Goal: Transaction & Acquisition: Book appointment/travel/reservation

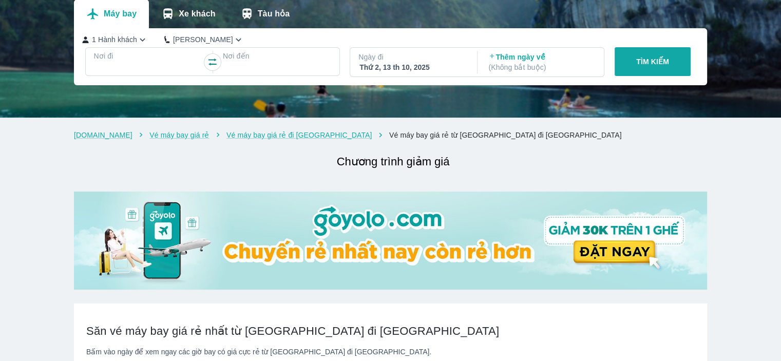
checkbox input "true"
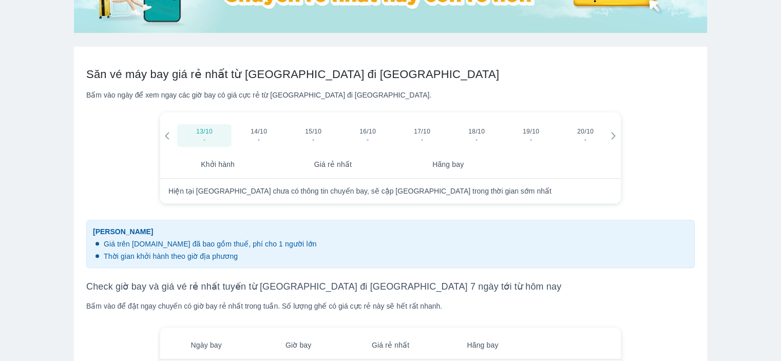
scroll to position [359, 0]
click at [313, 130] on span "15/10" at bounding box center [313, 131] width 16 height 8
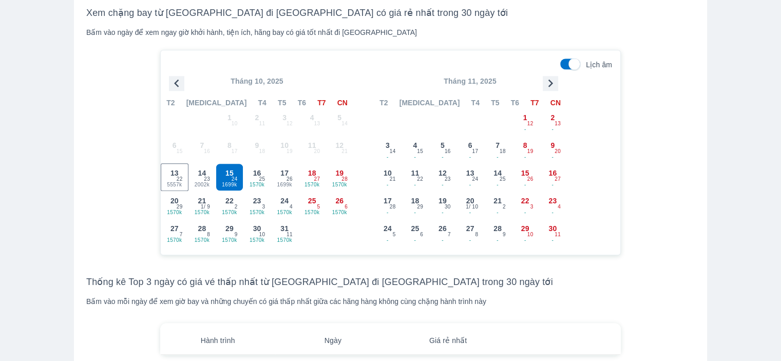
scroll to position [975, 0]
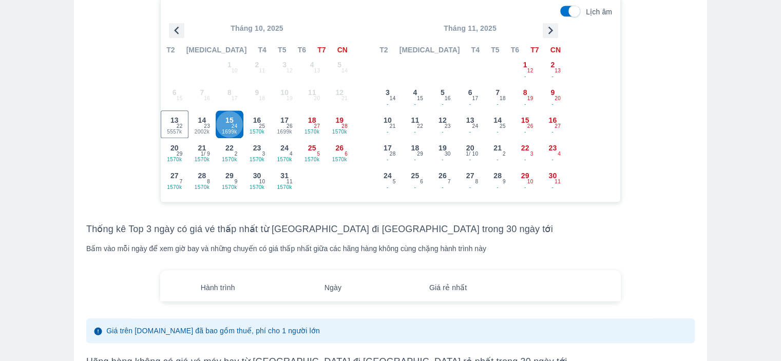
click at [230, 125] on span "15" at bounding box center [229, 120] width 8 height 10
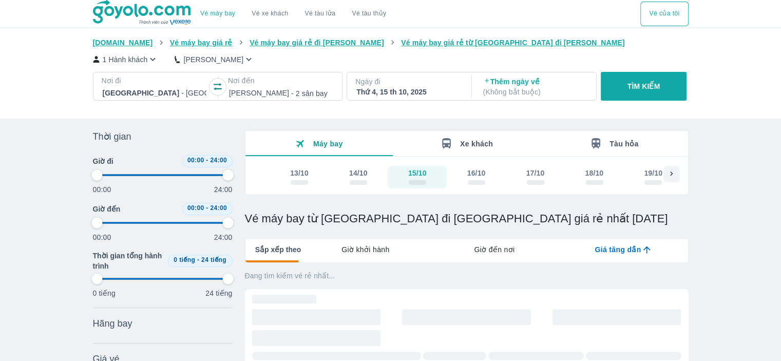
type input "97.9166666666667"
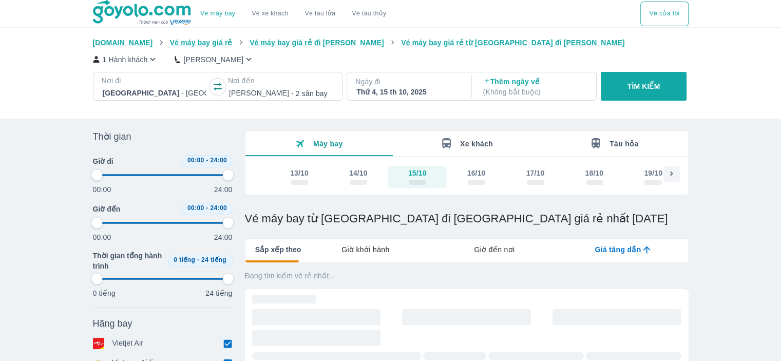
type input "97.9166666666667"
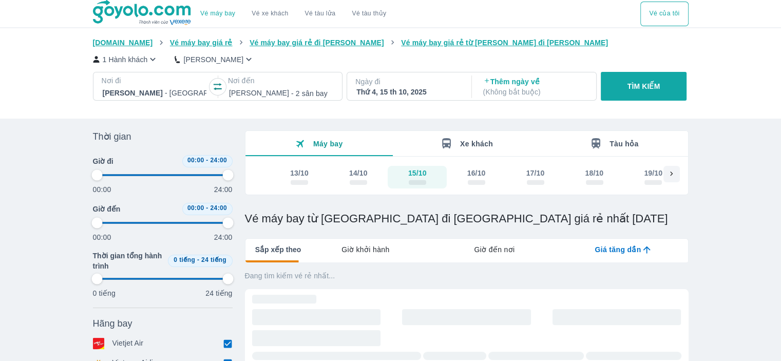
type input "97.9166666666667"
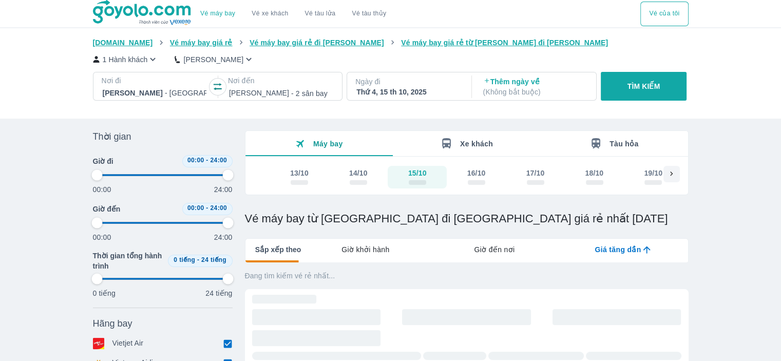
type input "97.9166666666667"
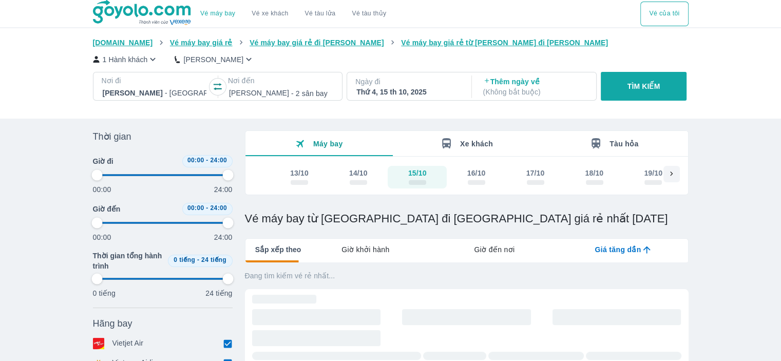
type input "97.9166666666667"
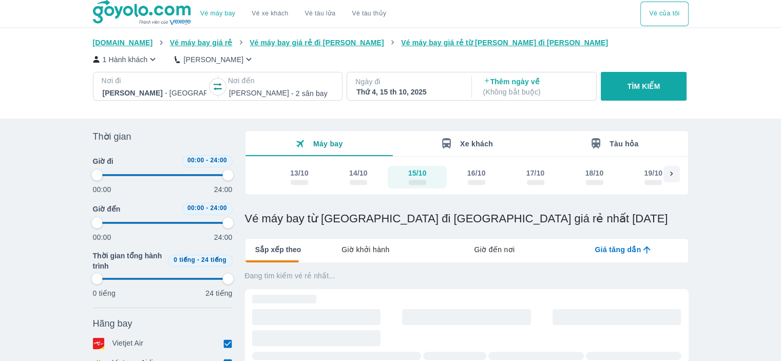
type input "97.9166666666667"
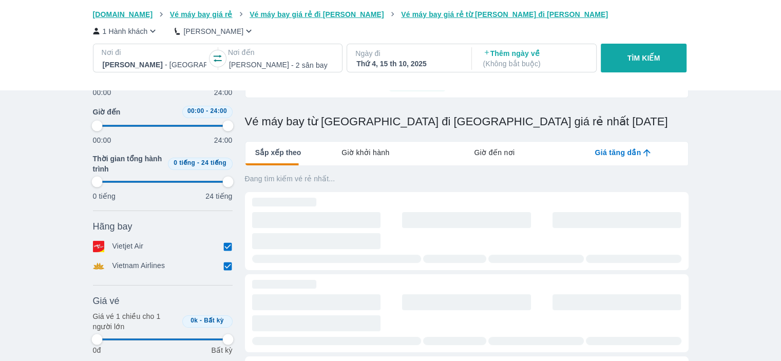
scroll to position [103, 0]
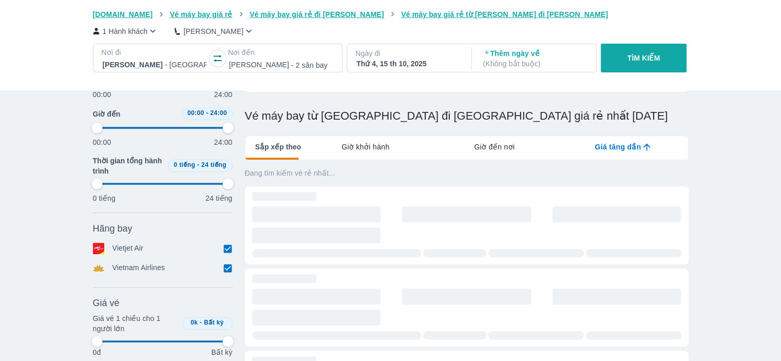
type input "97.9166666666667"
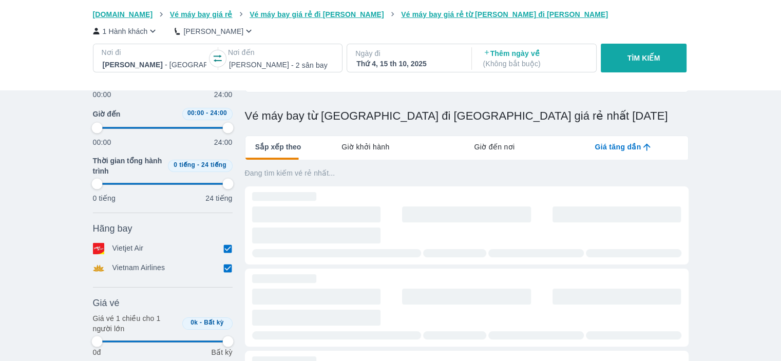
type input "97.9166666666667"
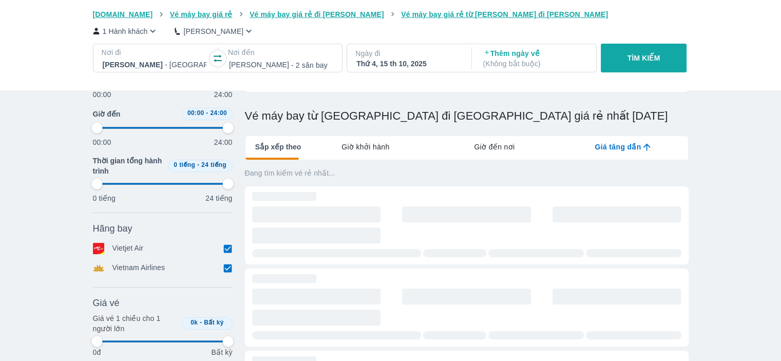
type input "97.9166666666667"
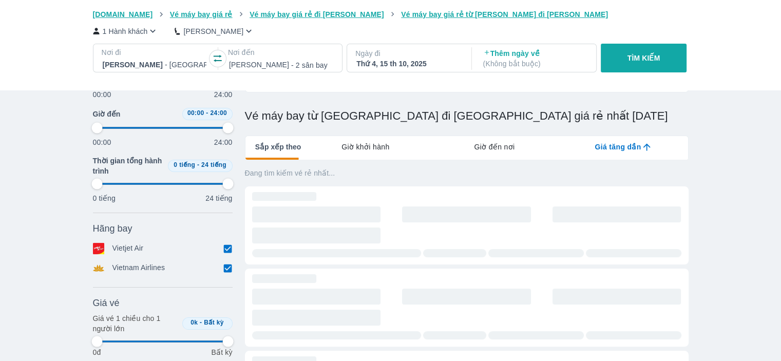
type input "97.9166666666667"
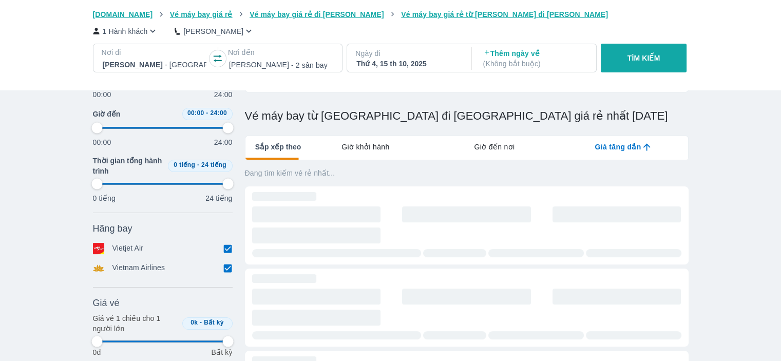
type input "97.9166666666667"
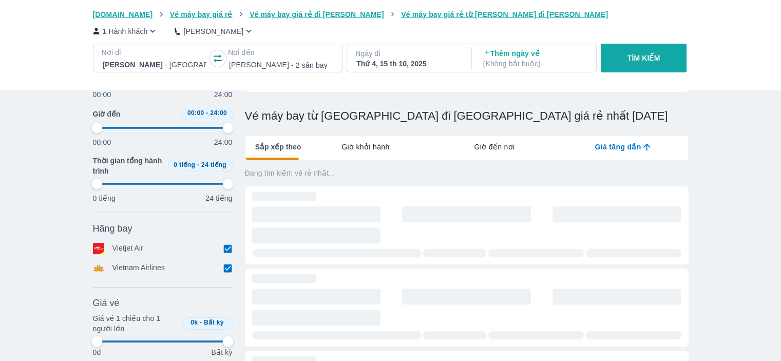
type input "97.9166666666667"
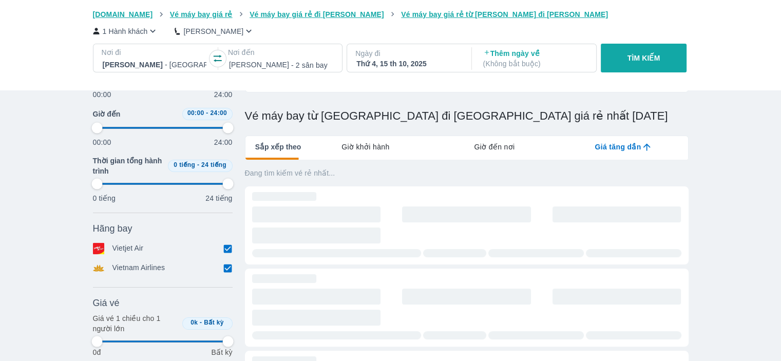
type input "97.9166666666667"
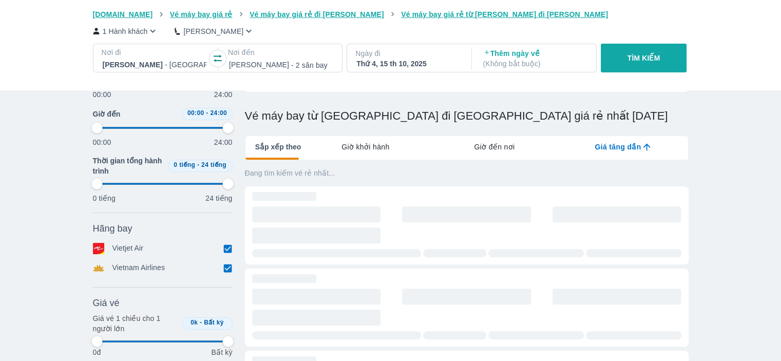
type input "97.9166666666667"
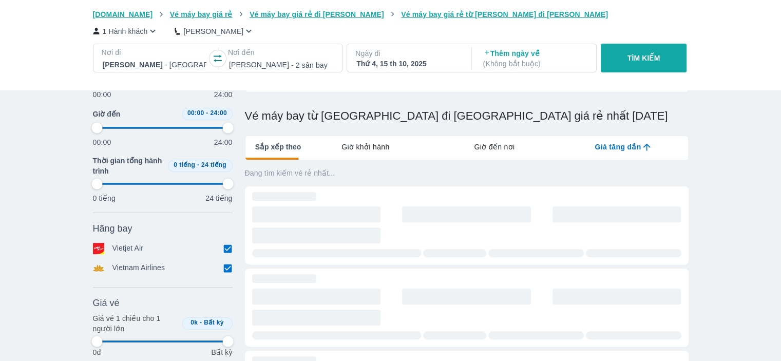
type input "97.9166666666667"
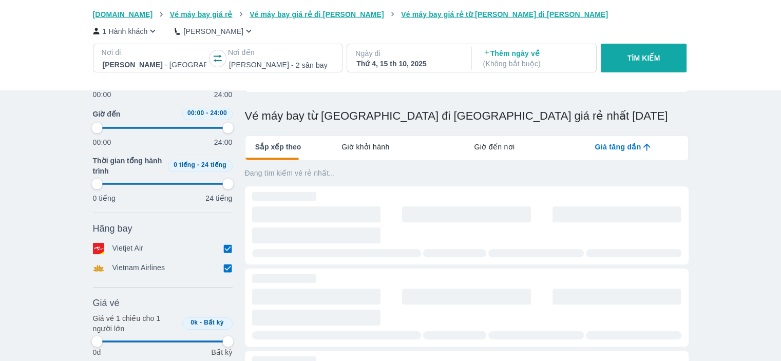
type input "97.9166666666667"
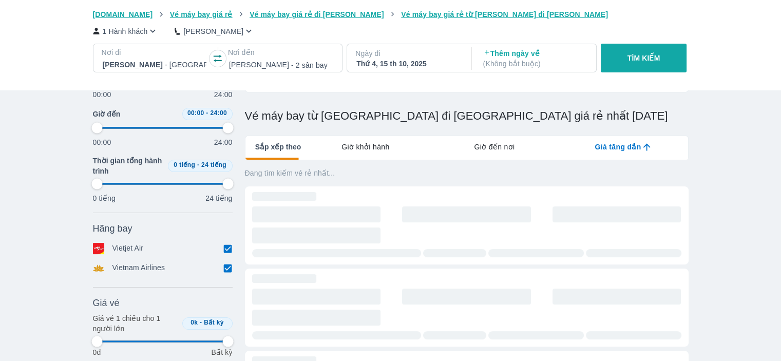
type input "97.9166666666667"
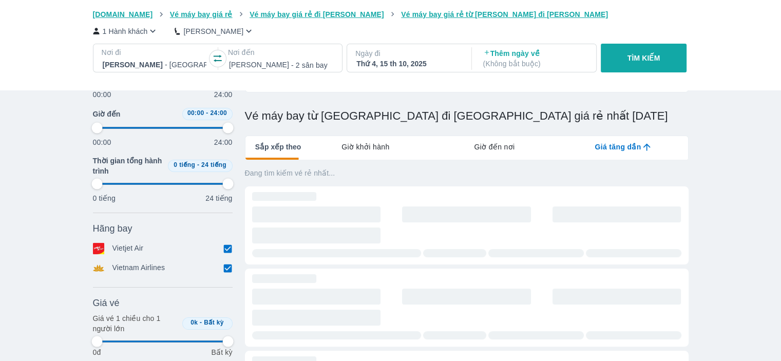
type input "97.9166666666667"
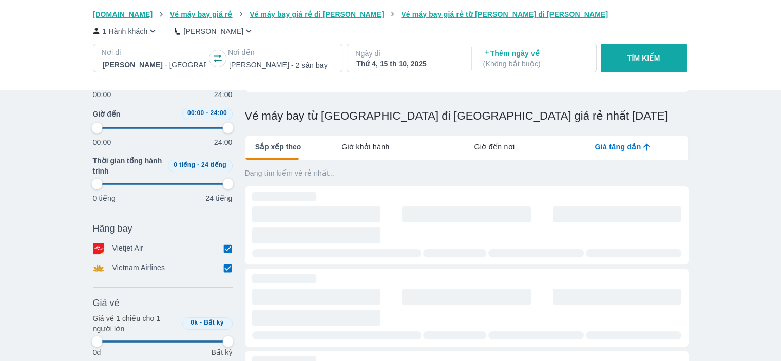
type input "97.9166666666667"
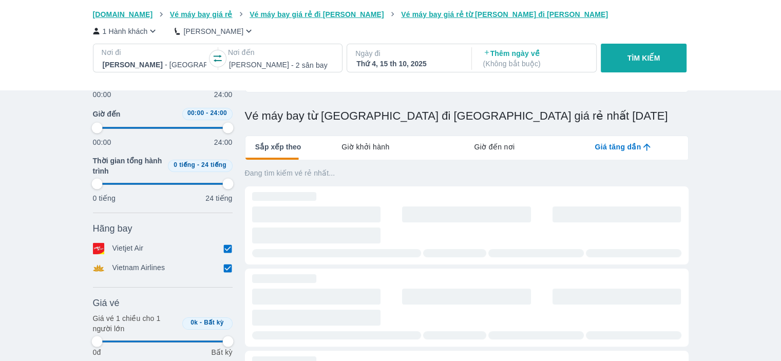
type input "97.9166666666667"
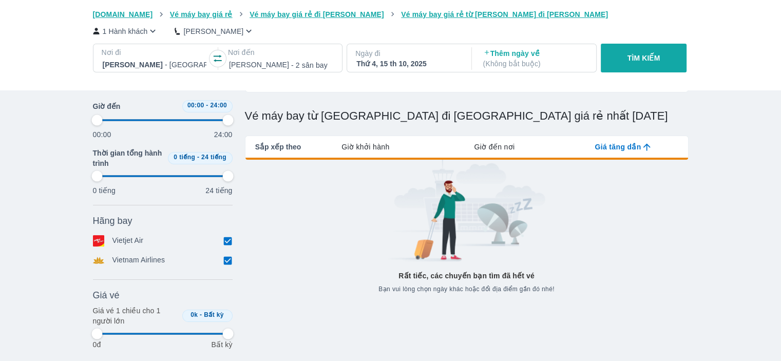
type input "97.9166666666667"
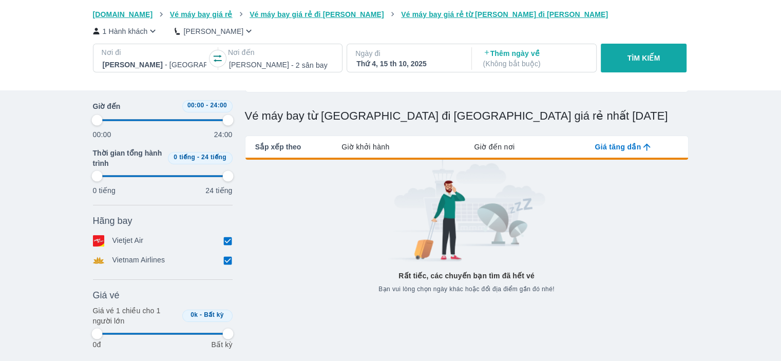
type input "97.9166666666667"
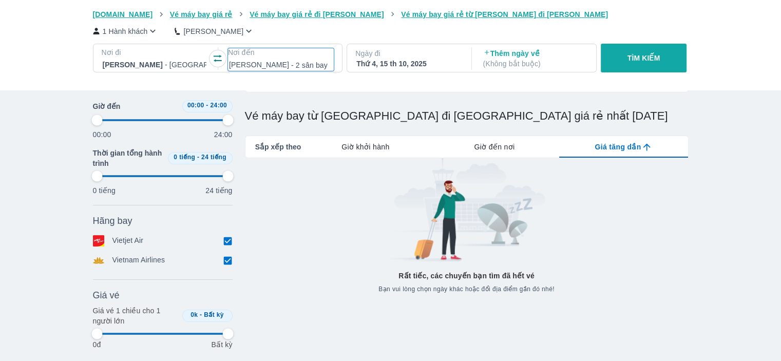
click at [280, 69] on div at bounding box center [281, 65] width 104 height 12
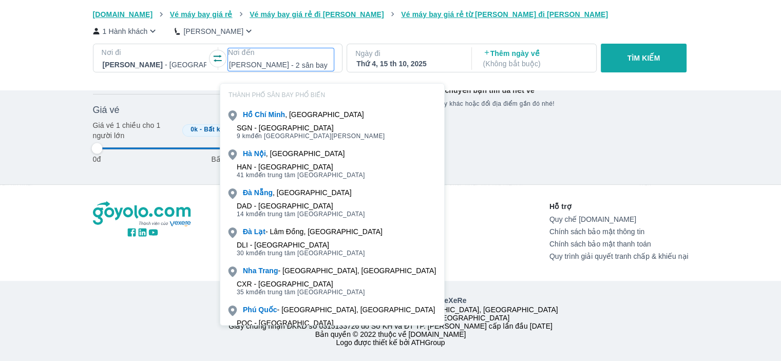
scroll to position [0, 0]
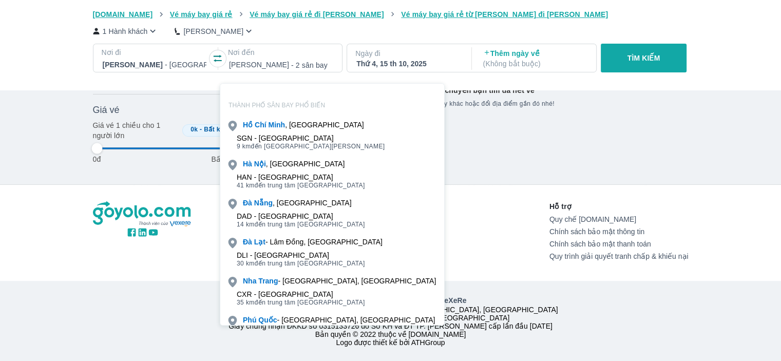
click at [747, 185] on div "Về [DOMAIN_NAME] Giới thiệu [DOMAIN_NAME] Tuyển dụng Tin tức Liên hệ với chúng …" at bounding box center [390, 273] width 781 height 176
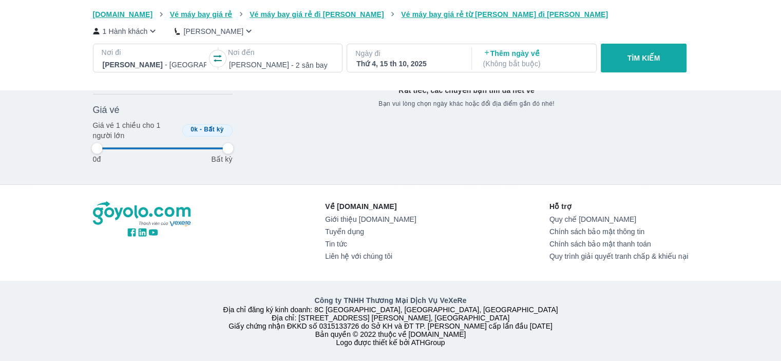
click at [653, 55] on p "TÌM KIẾM" at bounding box center [643, 58] width 33 height 10
type input "97.9166666666667"
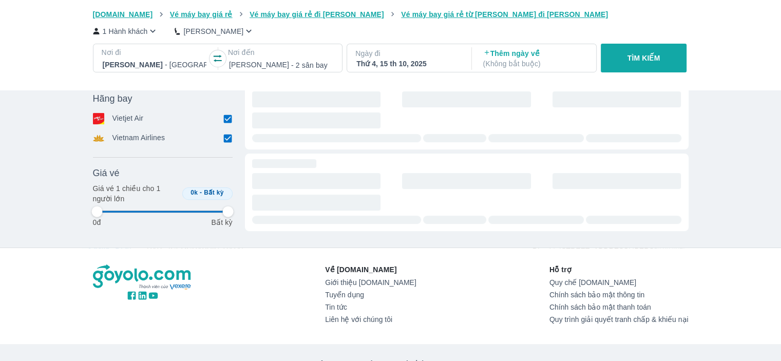
type input "97.9166666666667"
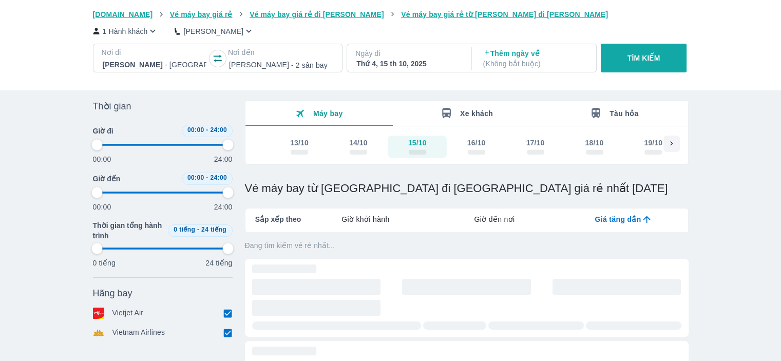
type input "97.9166666666667"
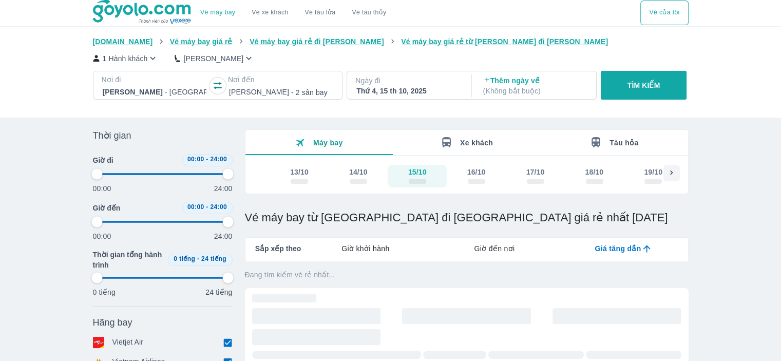
type input "97.9166666666667"
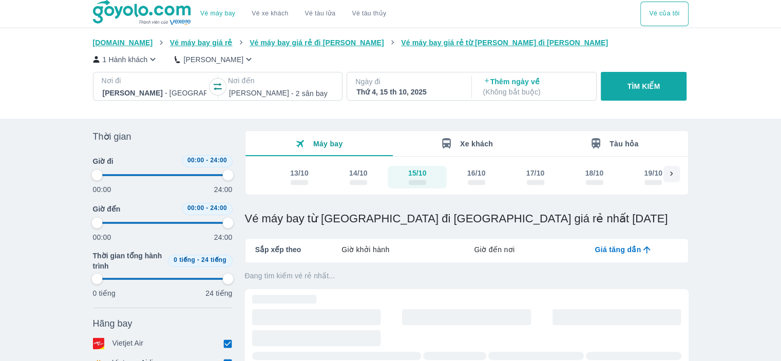
type input "97.9166666666667"
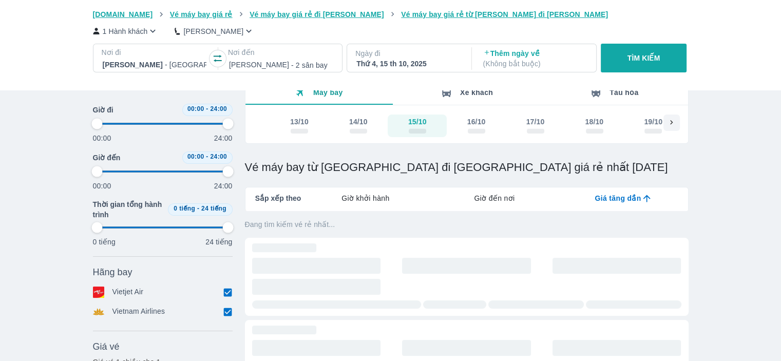
type input "97.9166666666667"
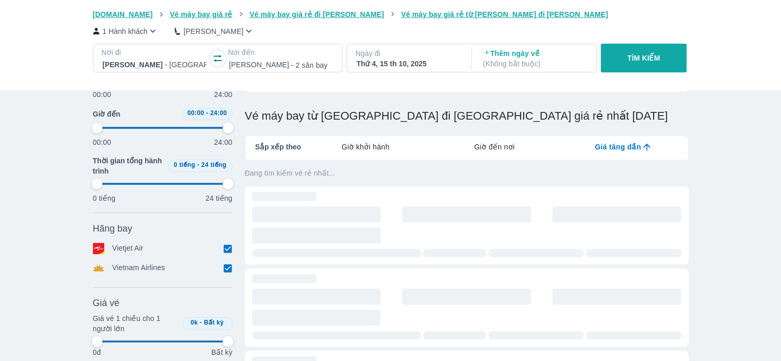
type input "97.9166666666667"
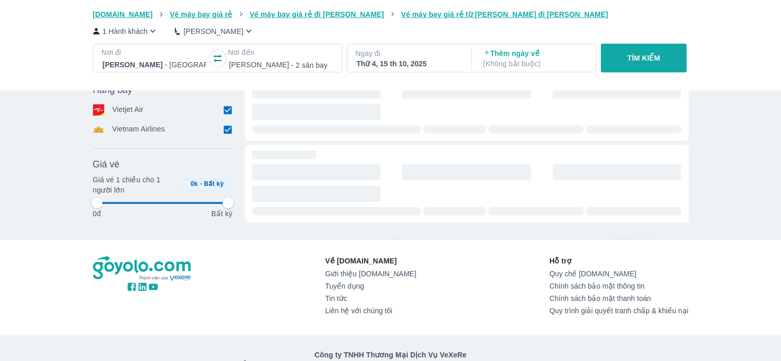
scroll to position [359, 0]
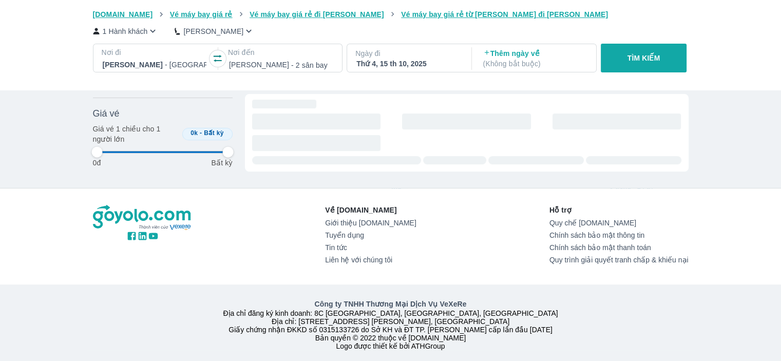
type input "97.9166666666667"
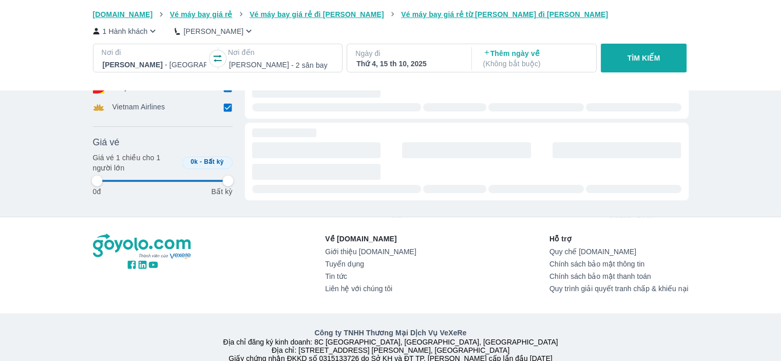
type input "97.9166666666667"
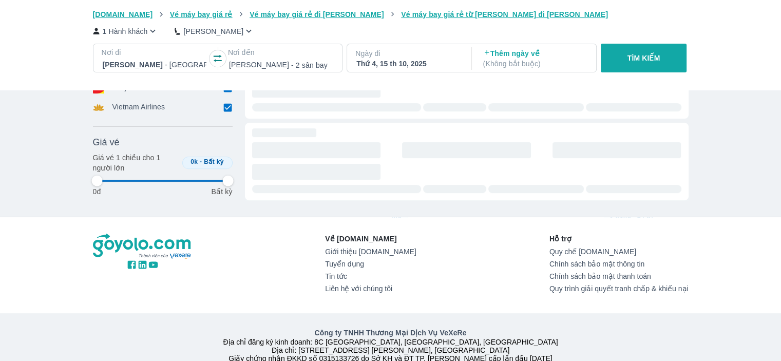
type input "97.9166666666667"
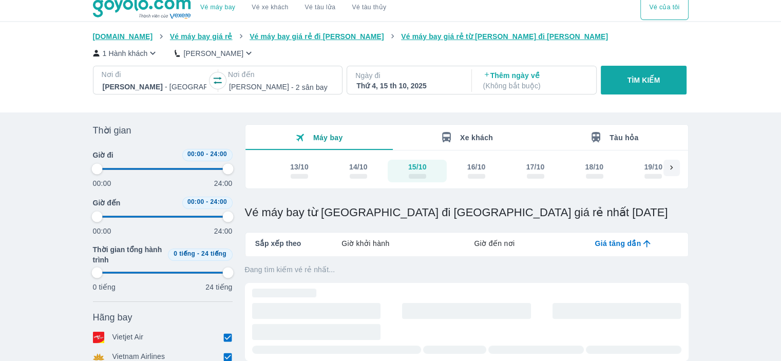
scroll to position [0, 0]
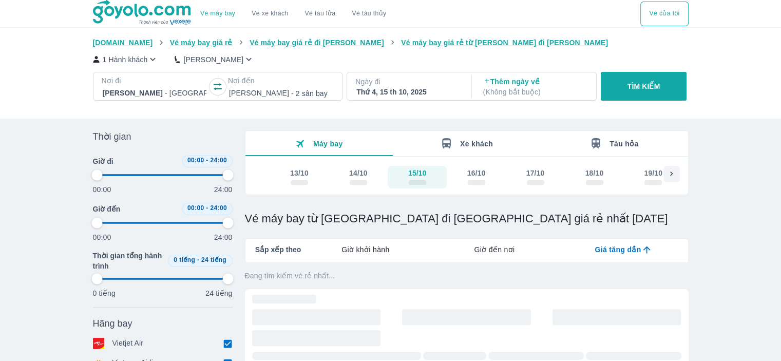
type input "97.9166666666667"
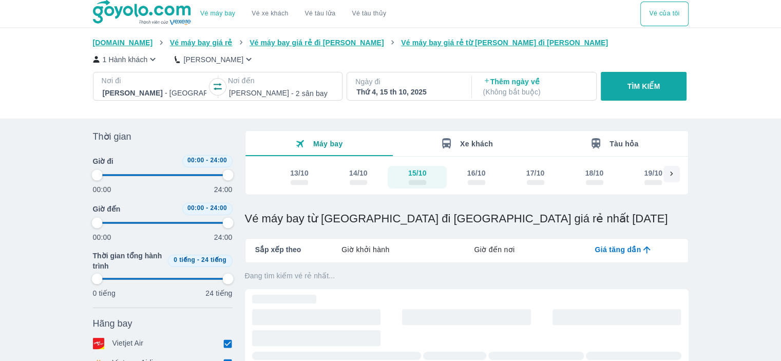
type input "97.9166666666667"
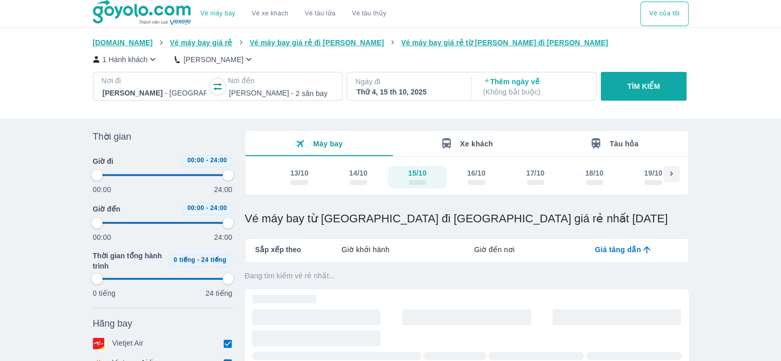
type input "97.9166666666667"
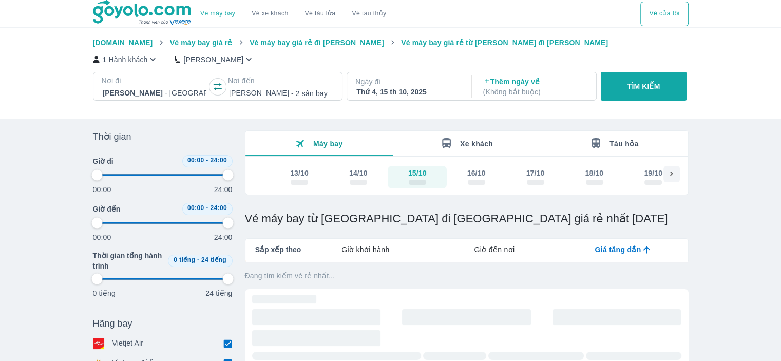
type input "97.9166666666667"
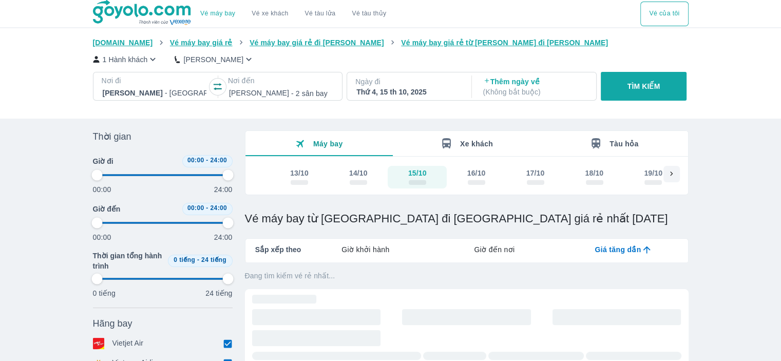
type input "97.9166666666667"
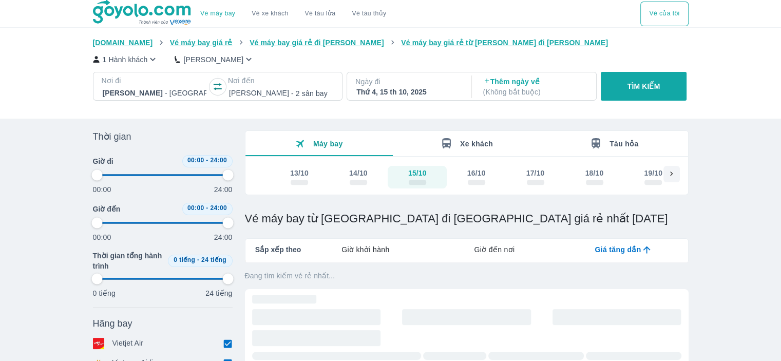
type input "97.9166666666667"
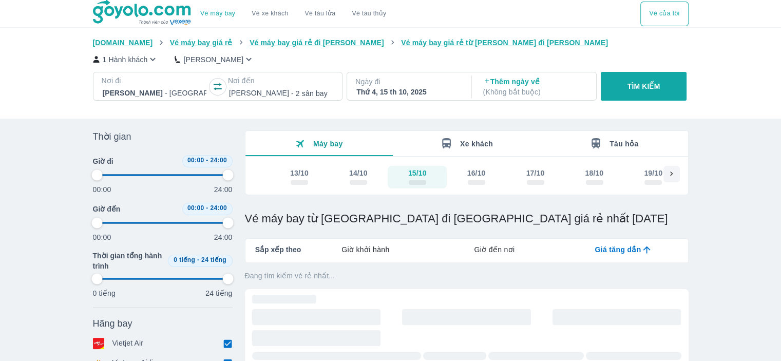
type input "97.9166666666667"
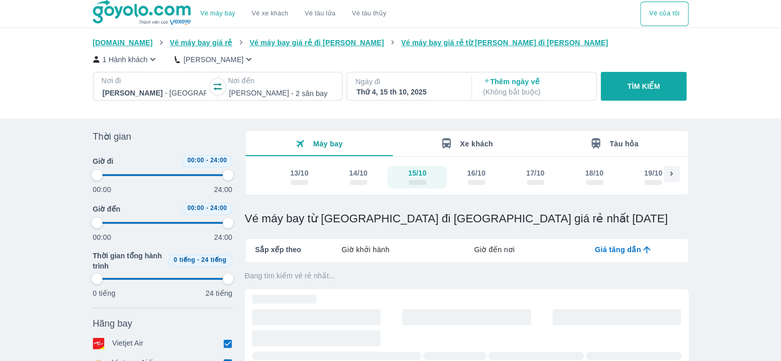
type input "97.9166666666667"
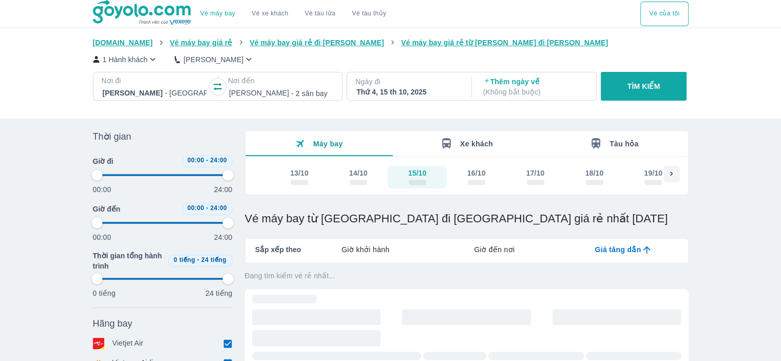
type input "97.9166666666667"
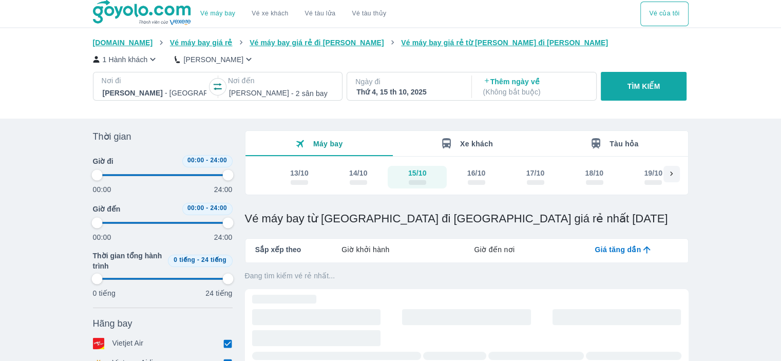
type input "97.9166666666667"
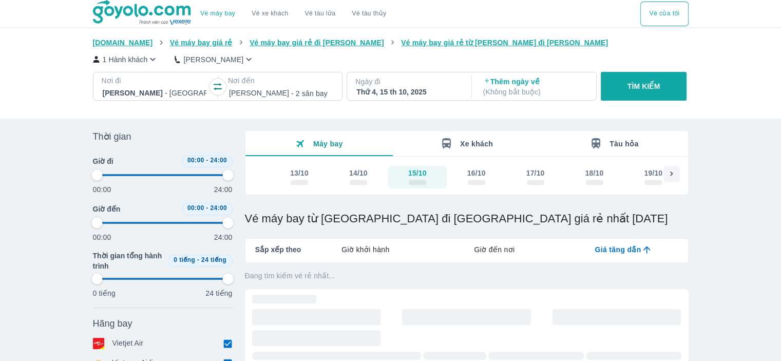
type input "97.9166666666667"
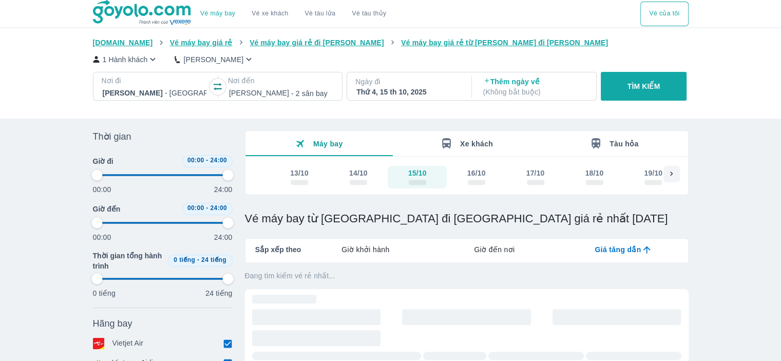
type input "97.9166666666667"
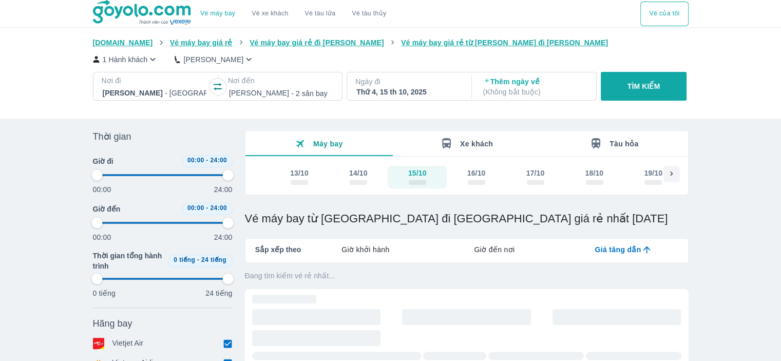
type input "97.9166666666667"
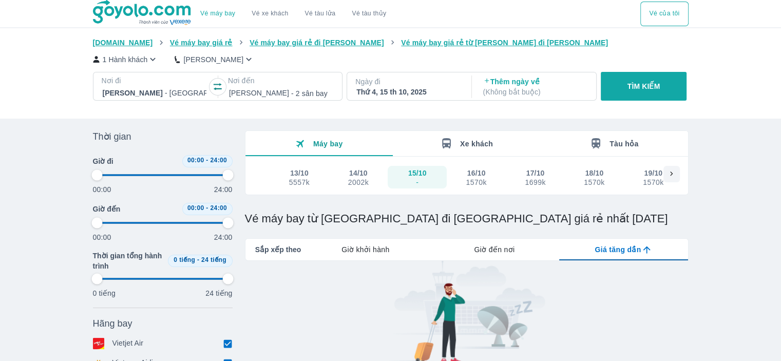
scroll to position [154, 0]
